Goal: Task Accomplishment & Management: Complete application form

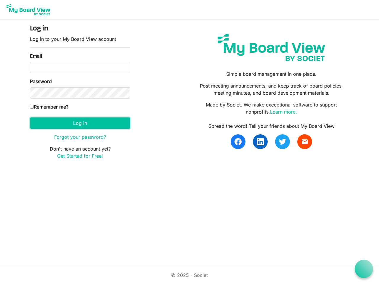
click at [80, 123] on button "Log in" at bounding box center [80, 123] width 100 height 11
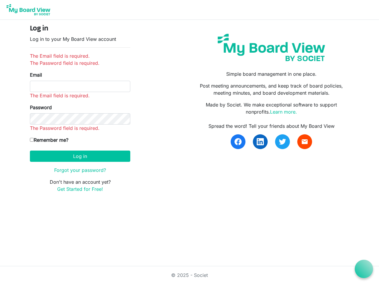
click at [364, 269] on icon at bounding box center [363, 268] width 7 height 7
